Goal: Information Seeking & Learning: Understand process/instructions

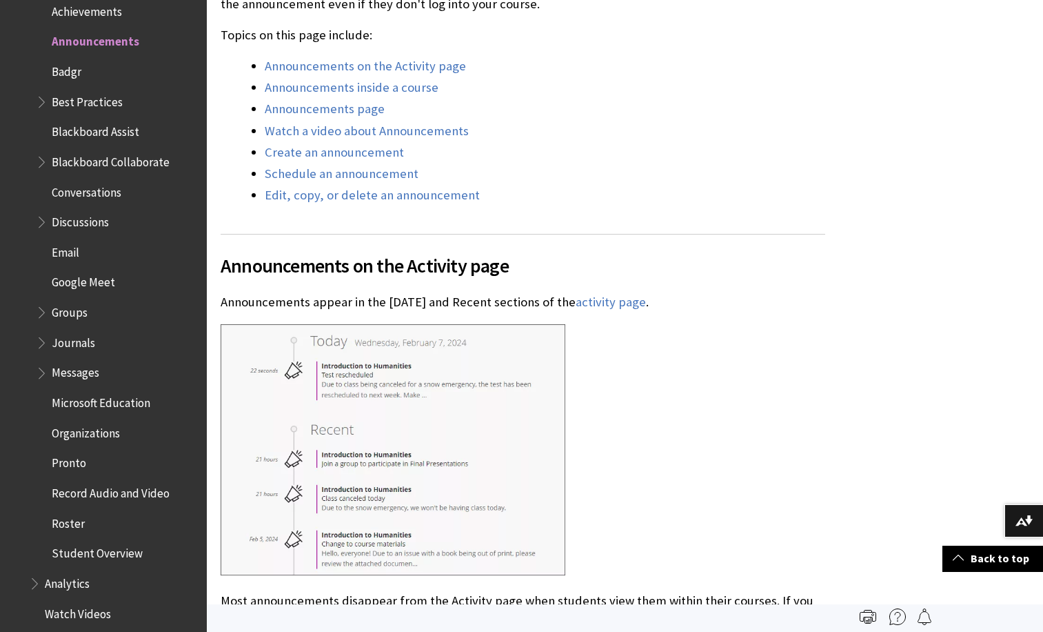
scroll to position [669, 0]
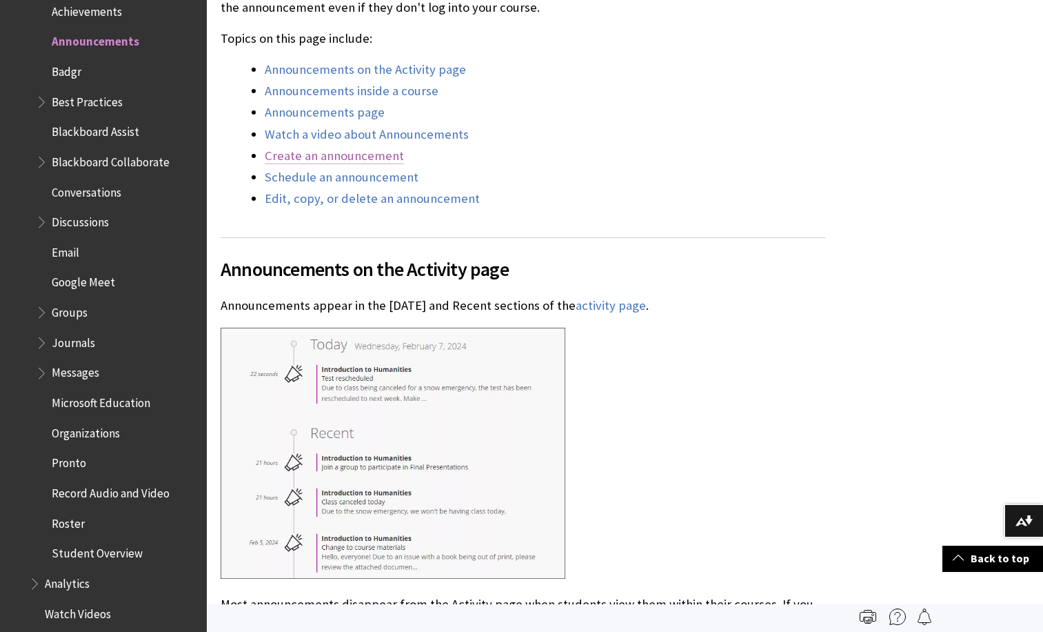
click at [332, 161] on link "Create an announcement" at bounding box center [334, 156] width 139 height 17
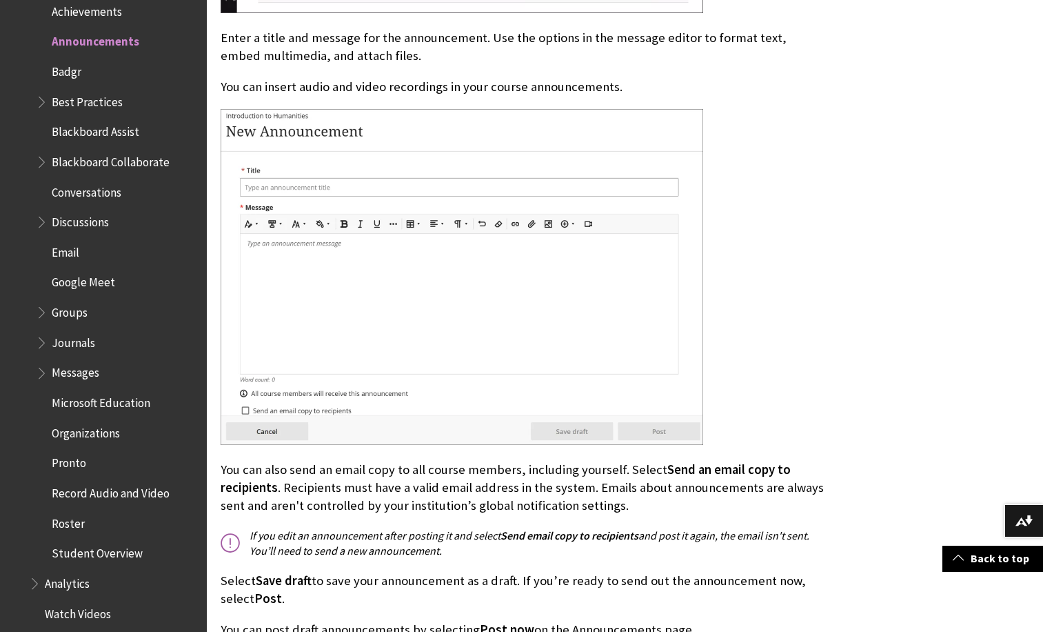
scroll to position [3977, 0]
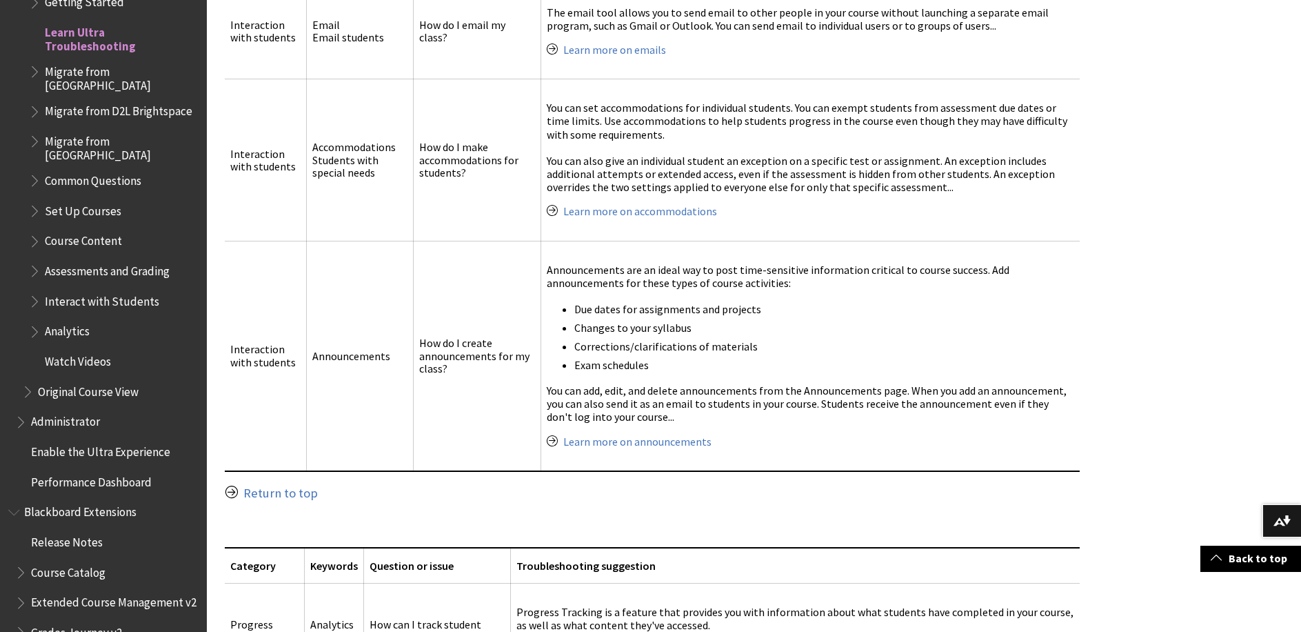
scroll to position [253, 0]
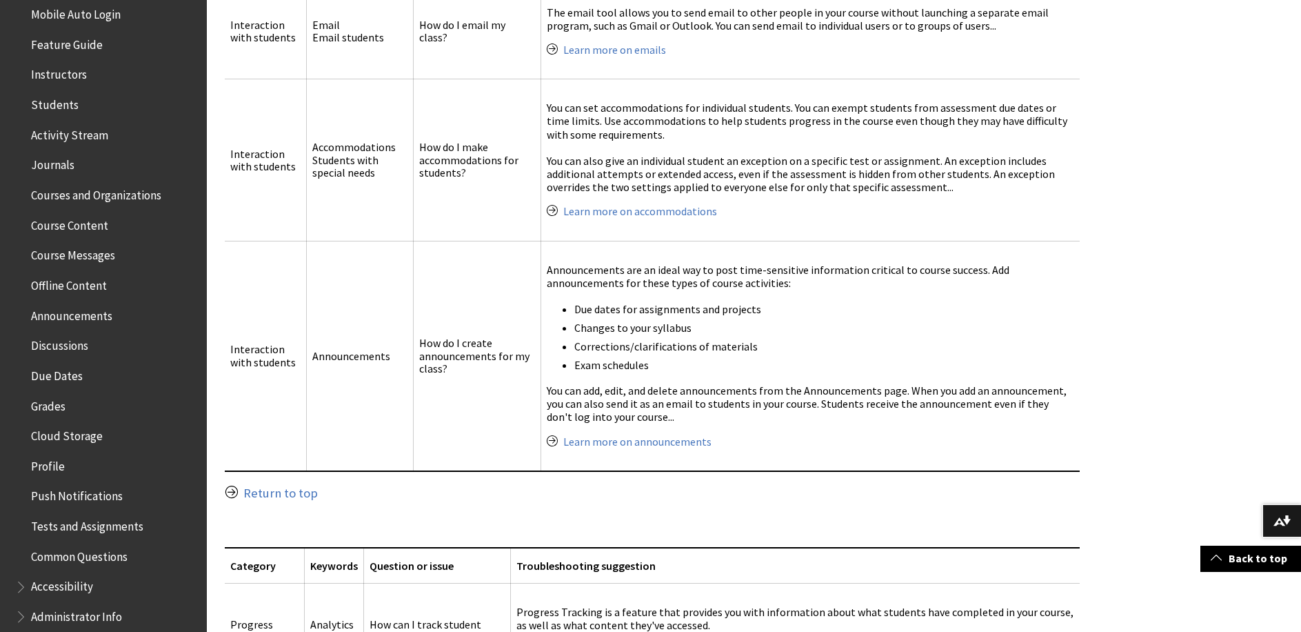
click at [91, 321] on span "Announcements" at bounding box center [71, 313] width 81 height 19
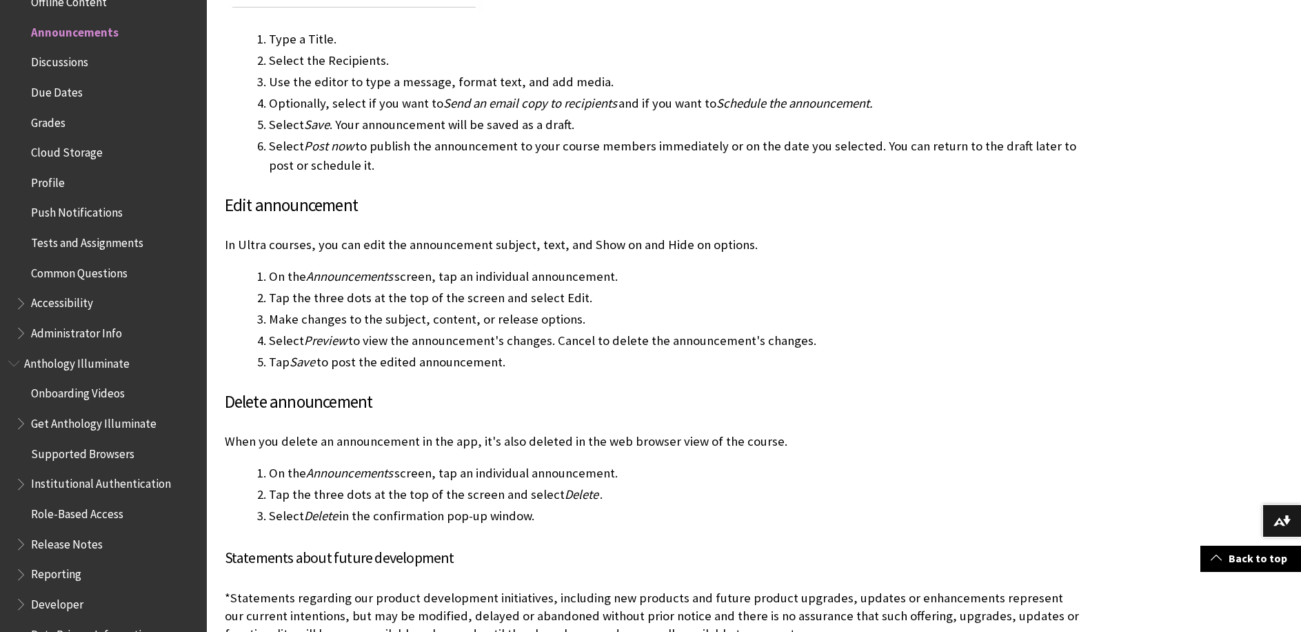
scroll to position [4198, 0]
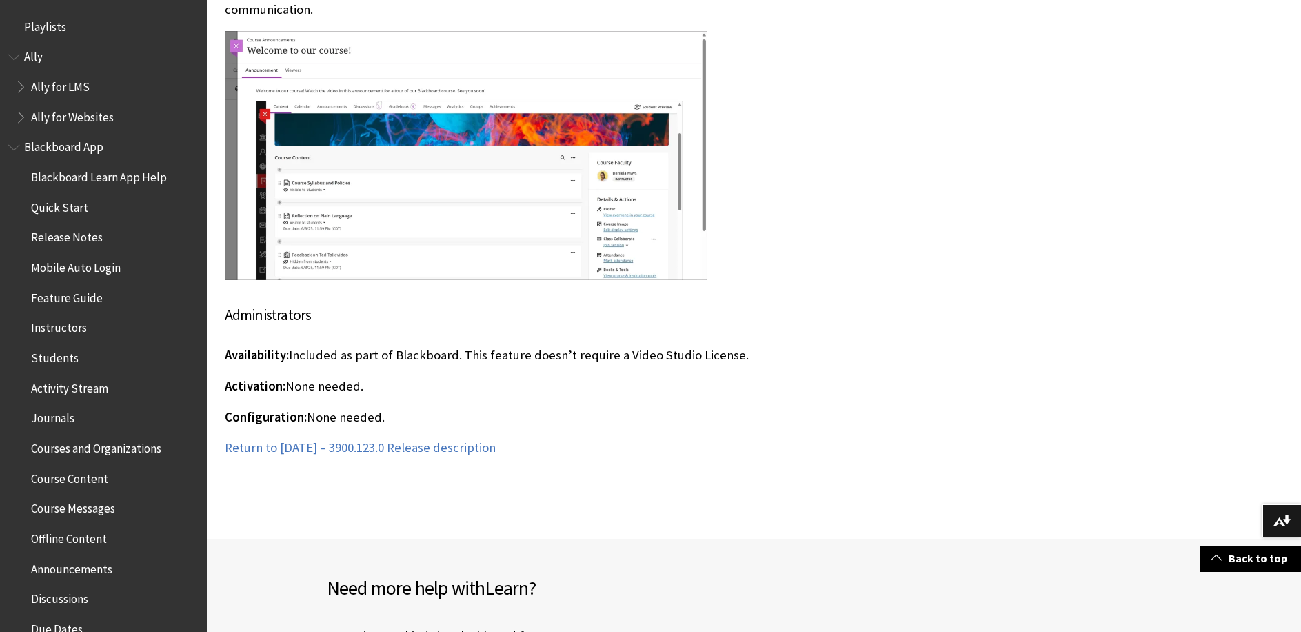
scroll to position [659, 0]
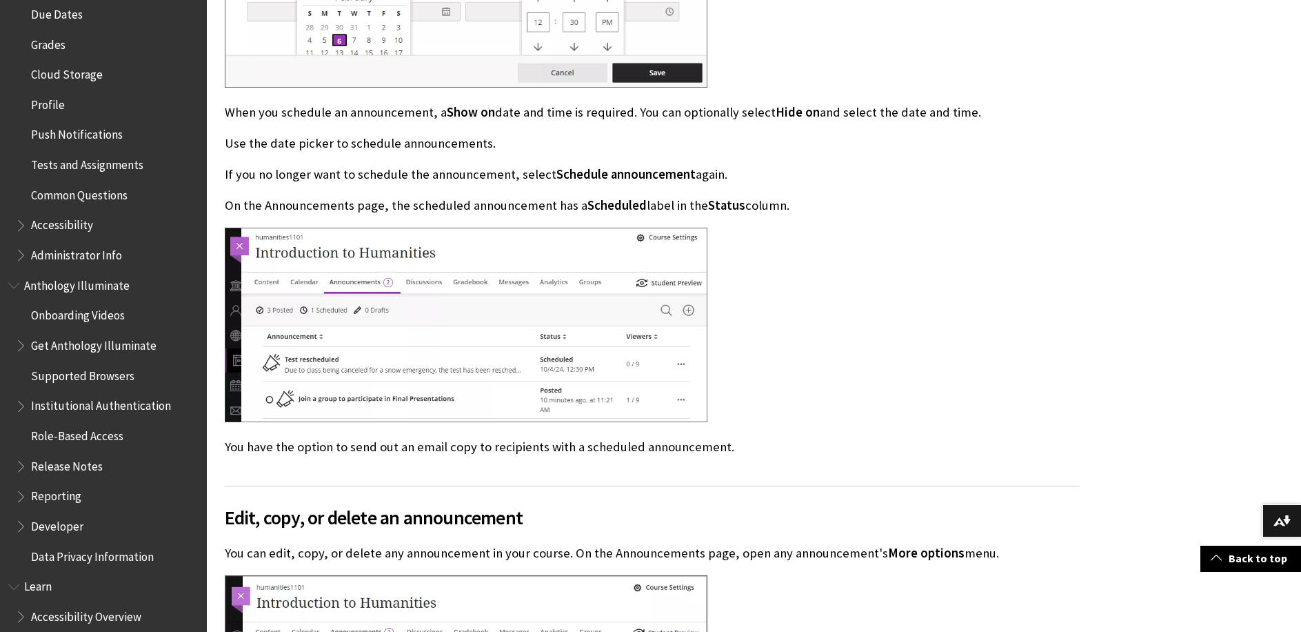
scroll to position [5517, 0]
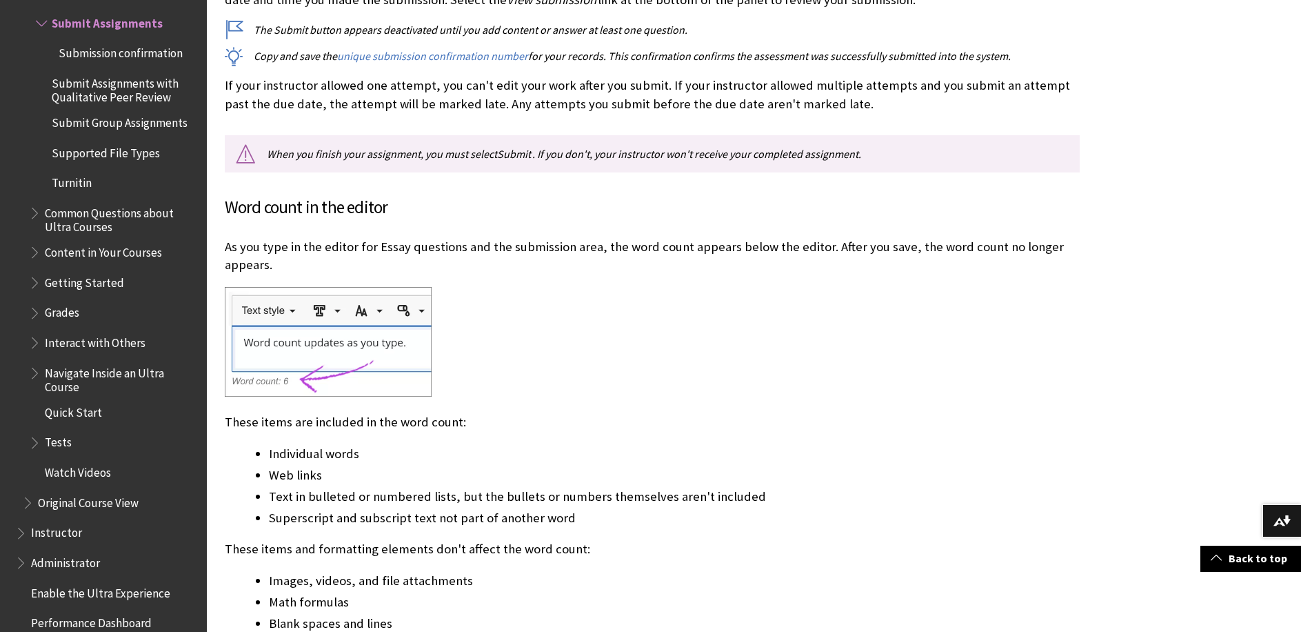
scroll to position [8243, 0]
